Goal: Register for event/course

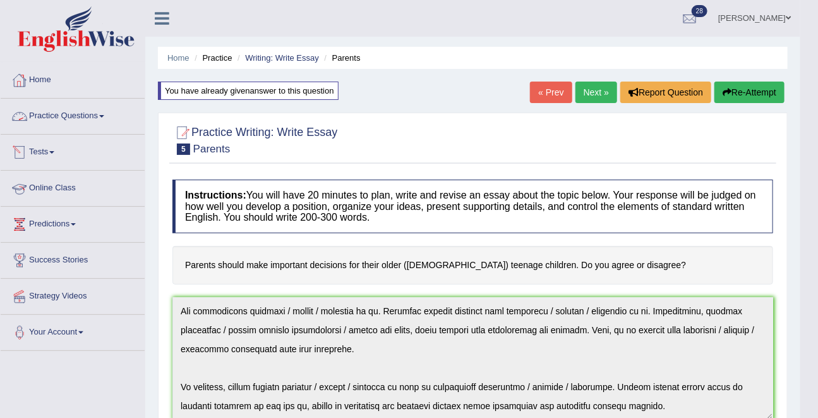
click at [54, 111] on link "Practice Questions" at bounding box center [73, 115] width 144 height 32
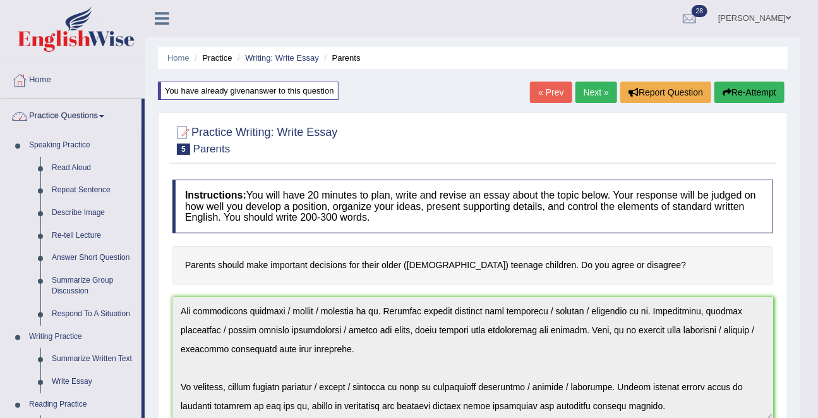
click at [54, 111] on link "Practice Questions" at bounding box center [71, 115] width 141 height 32
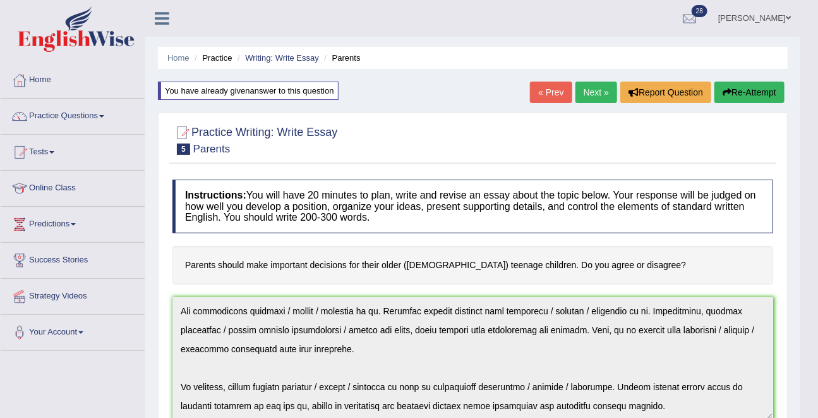
click at [47, 155] on link "Tests" at bounding box center [73, 151] width 144 height 32
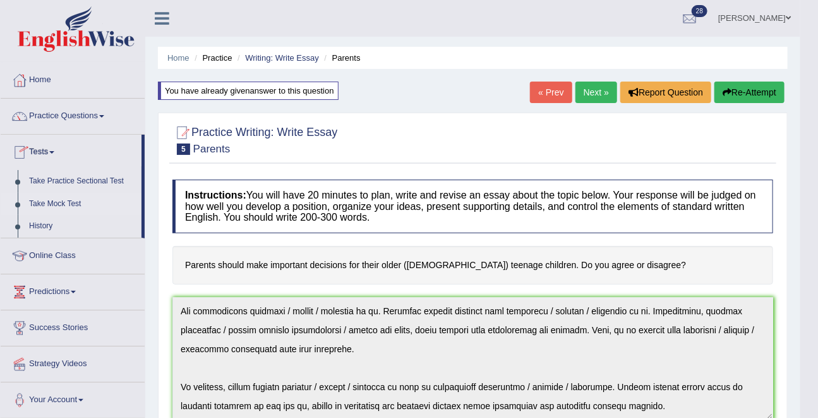
click at [70, 207] on link "Take Mock Test" at bounding box center [82, 204] width 118 height 23
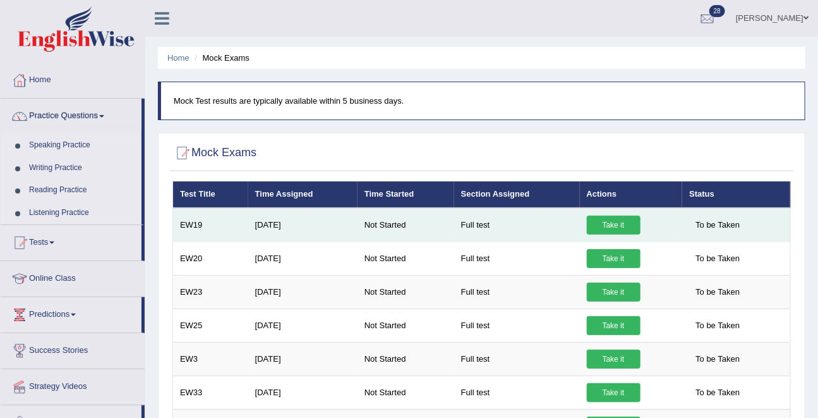
click at [610, 224] on link "Take it" at bounding box center [614, 224] width 54 height 19
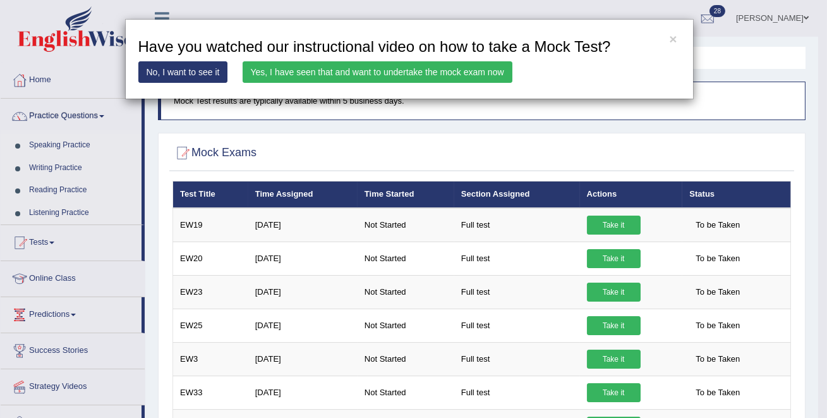
click at [452, 78] on link "Yes, I have seen that and want to undertake the mock exam now" at bounding box center [378, 71] width 270 height 21
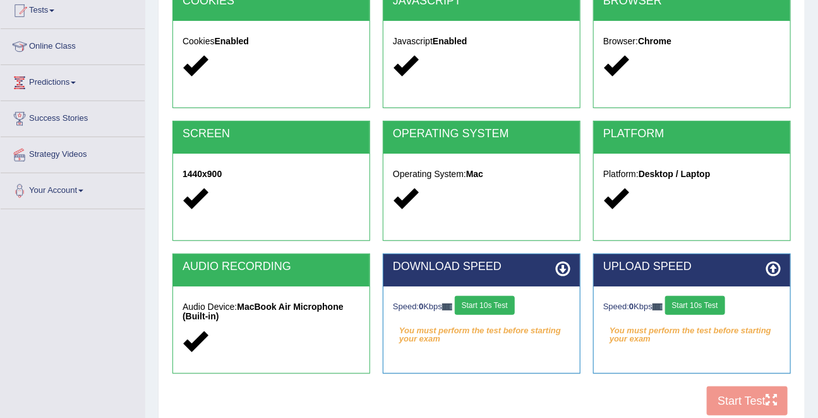
scroll to position [246, 0]
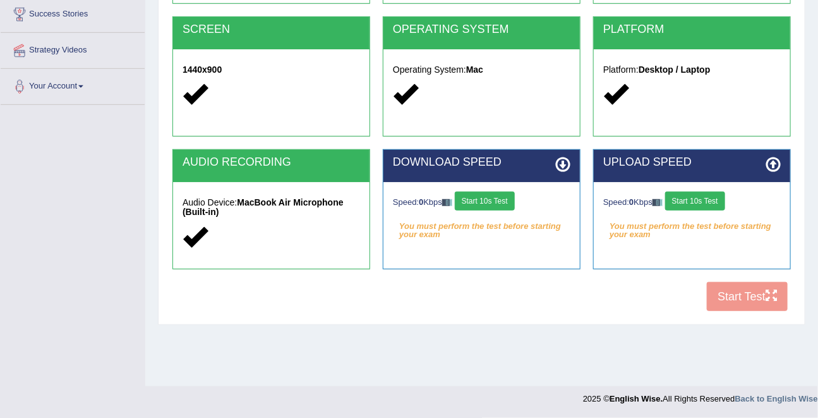
click at [712, 193] on button "Start 10s Test" at bounding box center [695, 200] width 60 height 19
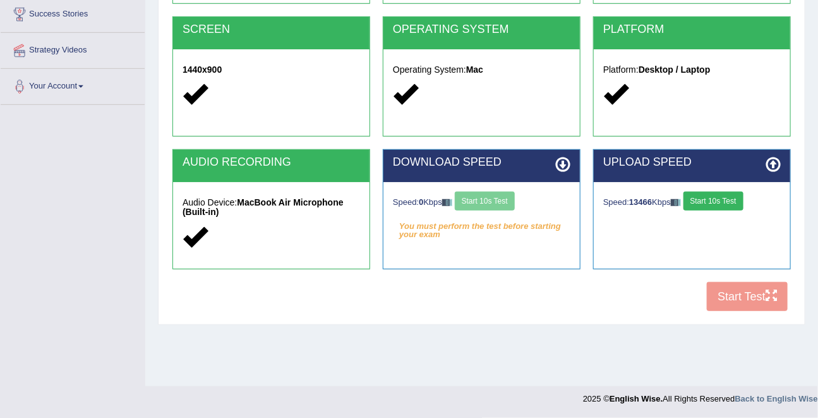
click at [501, 195] on div "Speed: 0 Kbps Start 10s Test" at bounding box center [482, 202] width 178 height 22
click at [499, 202] on button "Start 10s Test" at bounding box center [485, 200] width 60 height 19
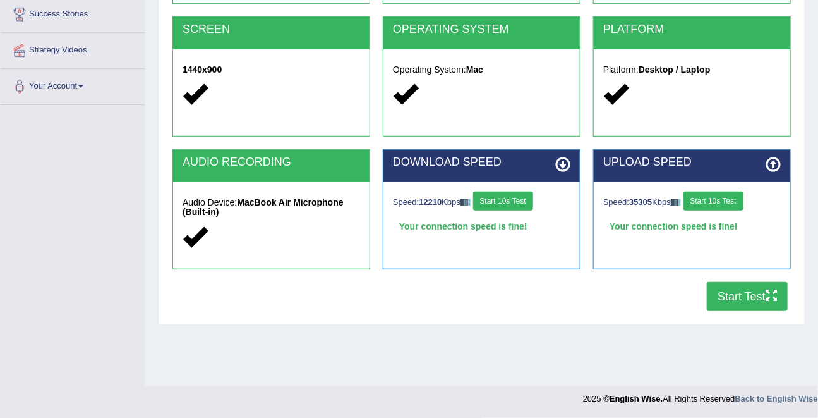
click at [711, 197] on button "Start 10s Test" at bounding box center [714, 200] width 60 height 19
click at [746, 293] on button "Start Test" at bounding box center [747, 296] width 81 height 29
